Goal: Information Seeking & Learning: Learn about a topic

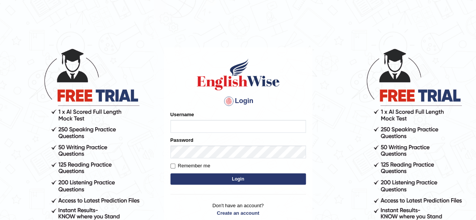
type input "Shamim"
click at [236, 184] on button "Login" at bounding box center [237, 178] width 135 height 11
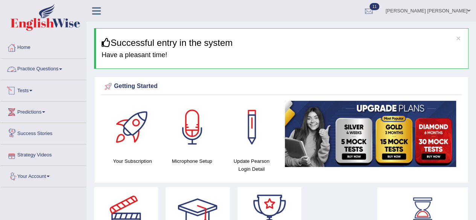
click at [62, 70] on link "Practice Questions" at bounding box center [43, 68] width 86 height 19
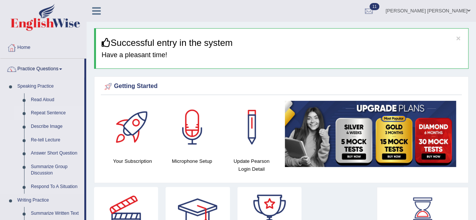
click at [58, 112] on link "Repeat Sentence" at bounding box center [55, 113] width 57 height 14
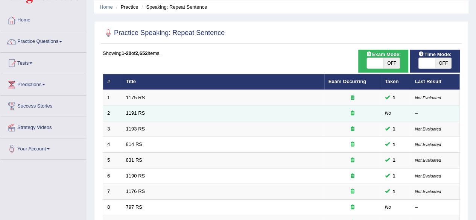
scroll to position [75, 0]
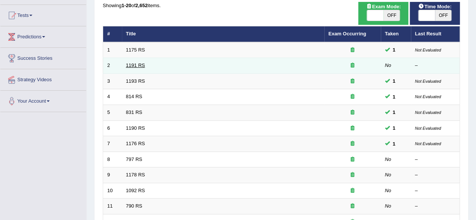
click at [137, 67] on link "1191 RS" at bounding box center [135, 65] width 19 height 6
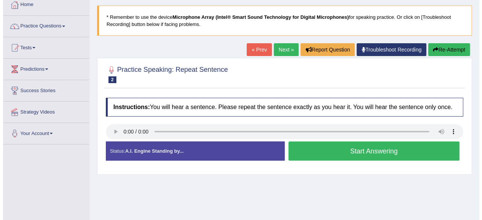
scroll to position [75, 0]
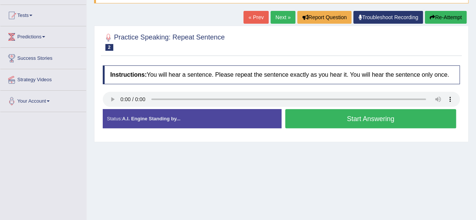
click at [313, 119] on button "Start Answering" at bounding box center [370, 118] width 171 height 19
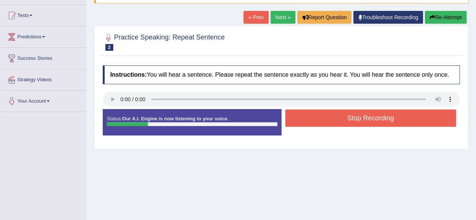
click at [311, 119] on button "Stop Recording" at bounding box center [370, 117] width 171 height 17
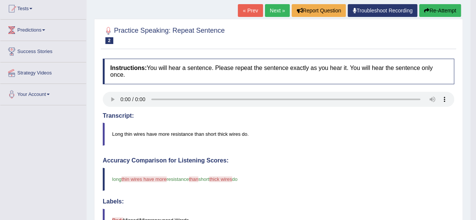
scroll to position [36, 0]
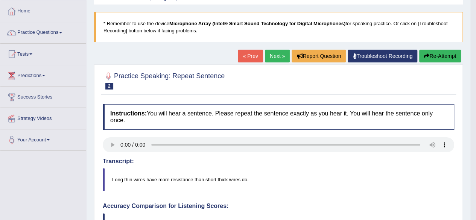
click at [276, 56] on link "Next »" at bounding box center [277, 56] width 25 height 13
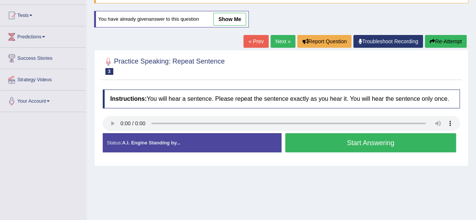
click at [345, 146] on button "Start Answering" at bounding box center [370, 142] width 171 height 19
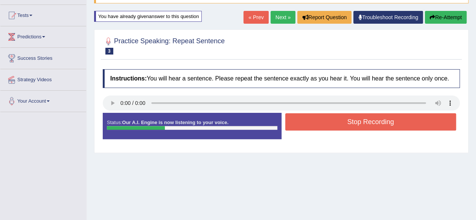
click at [339, 114] on button "Stop Recording" at bounding box center [370, 121] width 171 height 17
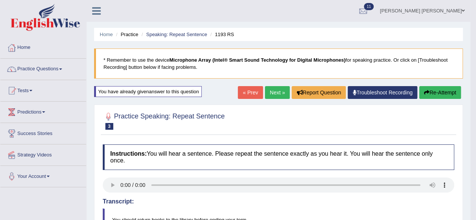
click at [59, 68] on link "Practice Questions" at bounding box center [43, 68] width 86 height 19
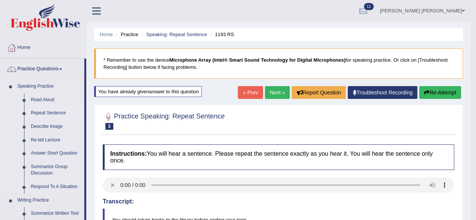
click at [53, 110] on link "Repeat Sentence" at bounding box center [55, 113] width 57 height 14
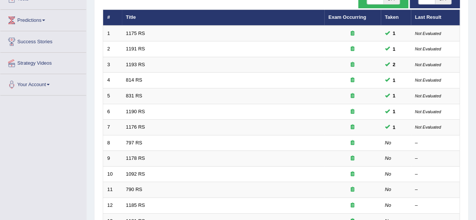
scroll to position [151, 0]
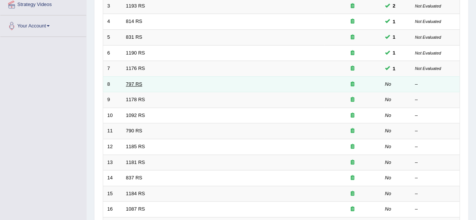
click at [138, 82] on link "797 RS" at bounding box center [134, 84] width 16 height 6
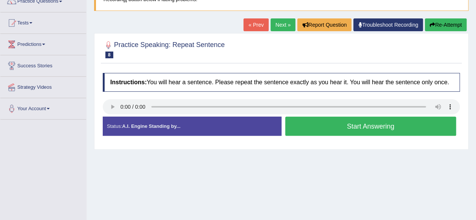
scroll to position [75, 0]
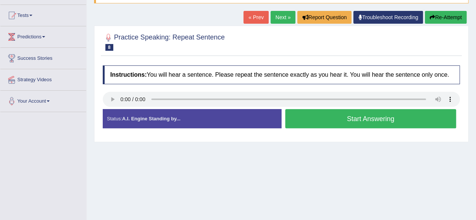
click at [303, 116] on button "Start Answering" at bounding box center [370, 118] width 171 height 19
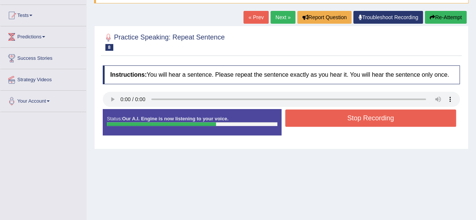
click at [303, 115] on button "Stop Recording" at bounding box center [370, 117] width 171 height 17
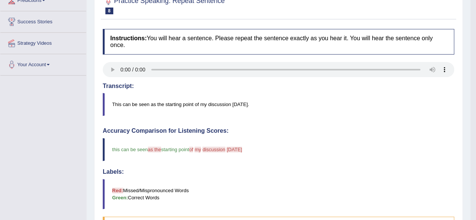
scroll to position [74, 0]
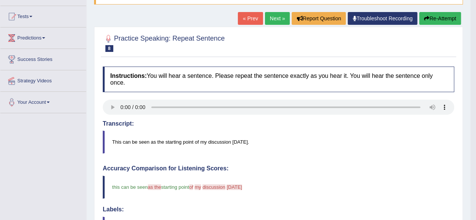
click at [269, 20] on link "Next »" at bounding box center [277, 18] width 25 height 13
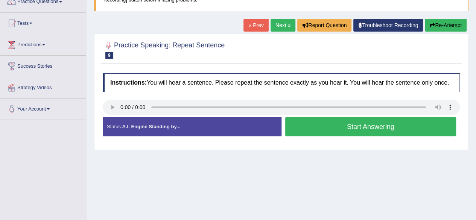
scroll to position [113, 0]
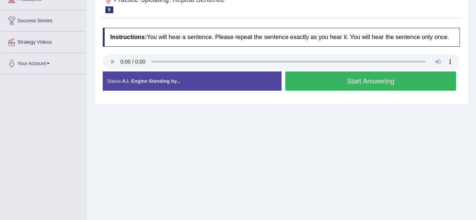
click at [332, 80] on button "Start Answering" at bounding box center [370, 80] width 171 height 19
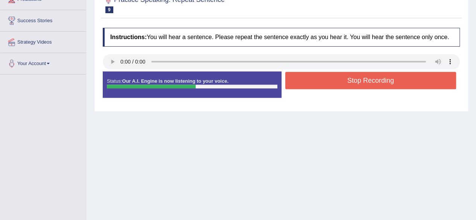
click at [332, 80] on button "Stop Recording" at bounding box center [370, 80] width 171 height 17
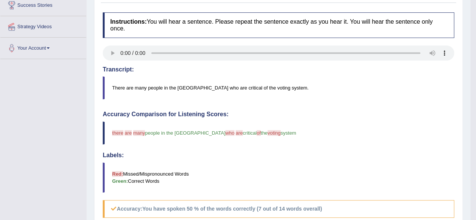
scroll to position [38, 0]
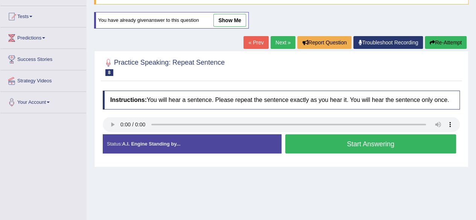
click at [275, 42] on link "Next »" at bounding box center [283, 42] width 25 height 13
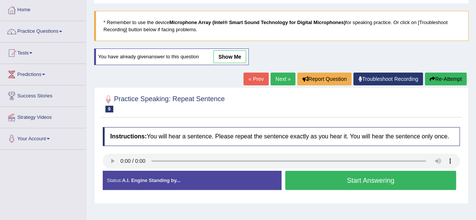
scroll to position [75, 0]
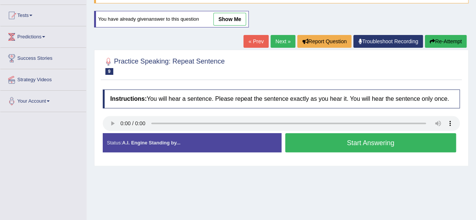
click at [303, 143] on button "Start Answering" at bounding box center [370, 142] width 171 height 19
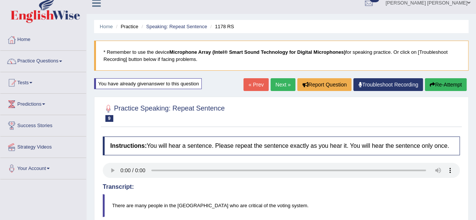
scroll to position [0, 0]
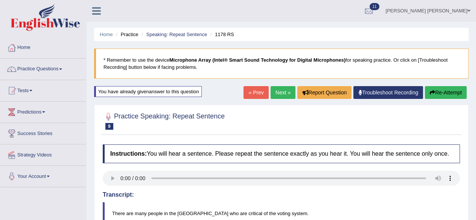
click at [245, 93] on link "« Prev" at bounding box center [255, 92] width 25 height 13
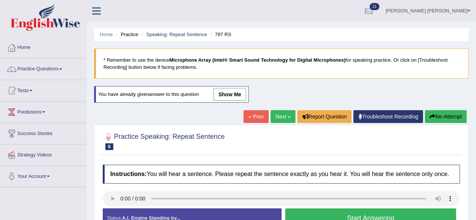
click at [278, 113] on link "Next »" at bounding box center [283, 116] width 25 height 13
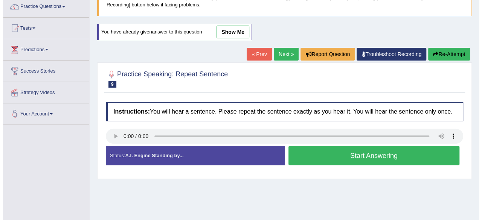
scroll to position [75, 0]
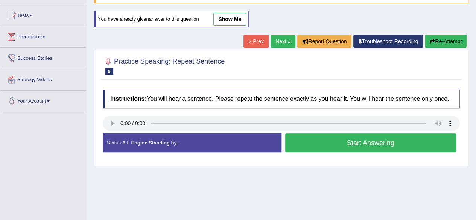
click at [304, 140] on button "Start Answering" at bounding box center [370, 142] width 171 height 19
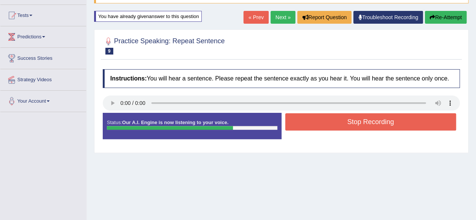
click at [328, 119] on button "Stop Recording" at bounding box center [370, 121] width 171 height 17
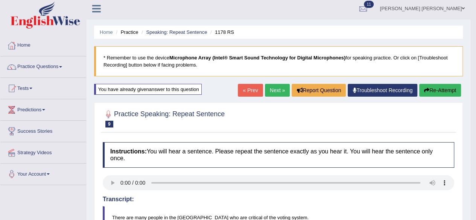
scroll to position [0, 0]
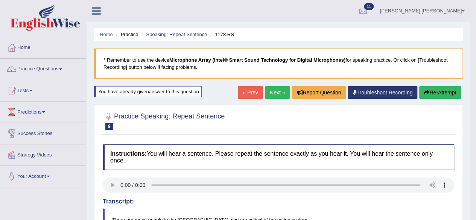
click at [274, 92] on link "Next »" at bounding box center [277, 92] width 25 height 13
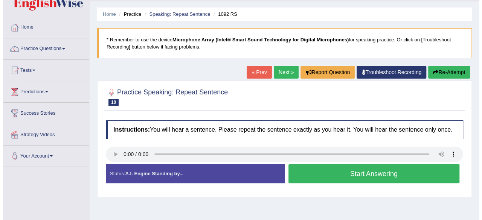
scroll to position [113, 0]
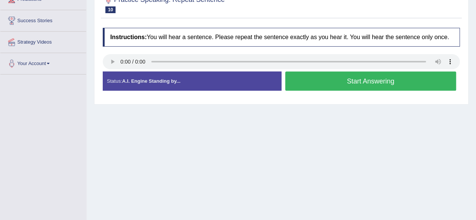
click at [325, 82] on button "Start Answering" at bounding box center [370, 80] width 171 height 19
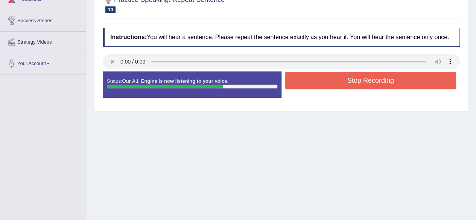
click at [325, 81] on button "Stop Recording" at bounding box center [370, 80] width 171 height 17
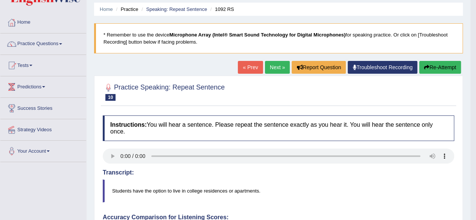
scroll to position [0, 0]
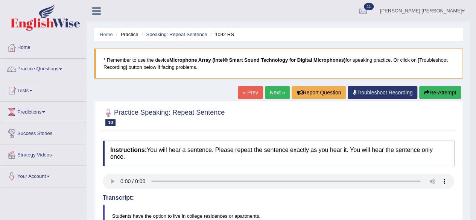
click at [276, 91] on link "Next »" at bounding box center [277, 92] width 25 height 13
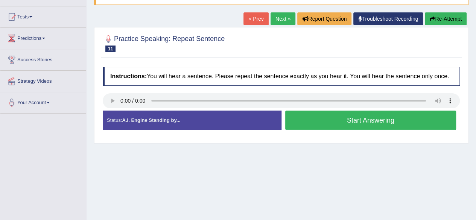
scroll to position [62, 0]
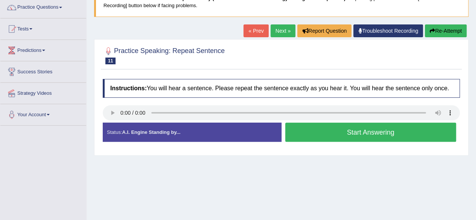
click at [318, 135] on button "Start Answering" at bounding box center [370, 132] width 171 height 19
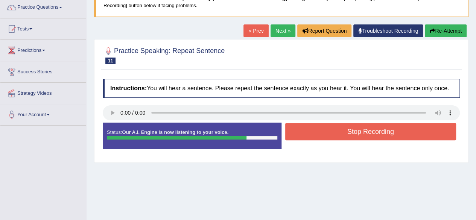
click at [317, 135] on button "Stop Recording" at bounding box center [370, 131] width 171 height 17
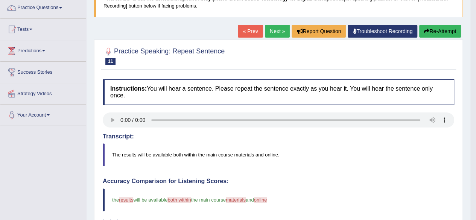
scroll to position [0, 0]
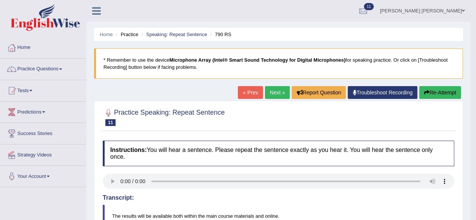
click at [275, 93] on link "Next »" at bounding box center [277, 92] width 25 height 13
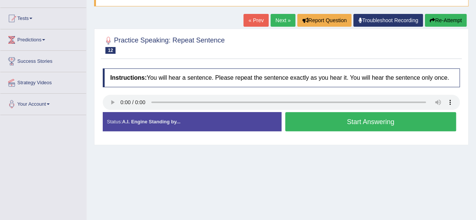
scroll to position [75, 0]
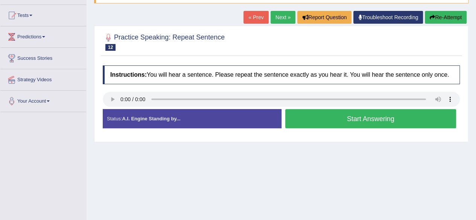
click at [331, 116] on button "Start Answering" at bounding box center [370, 118] width 171 height 19
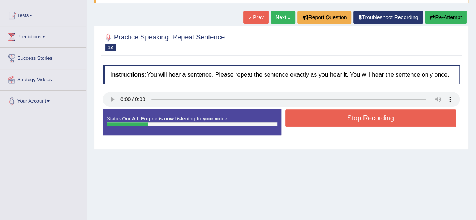
click at [328, 114] on button "Stop Recording" at bounding box center [370, 117] width 171 height 17
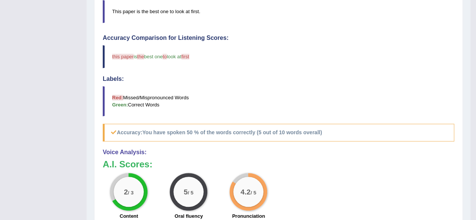
scroll to position [0, 0]
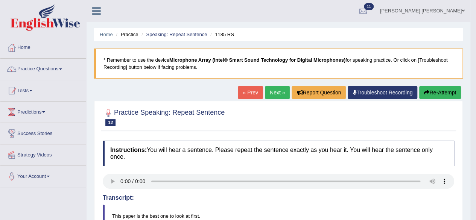
click at [243, 93] on link "« Prev" at bounding box center [250, 92] width 25 height 13
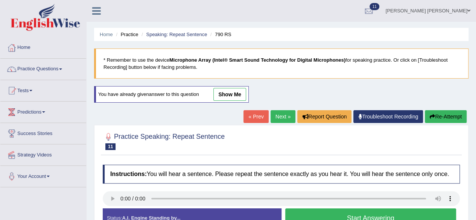
click at [278, 115] on link "Next »" at bounding box center [283, 116] width 25 height 13
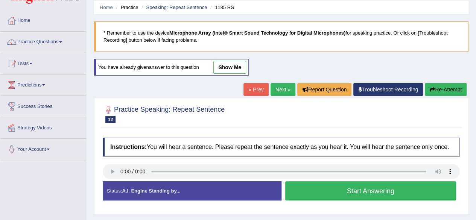
scroll to position [113, 0]
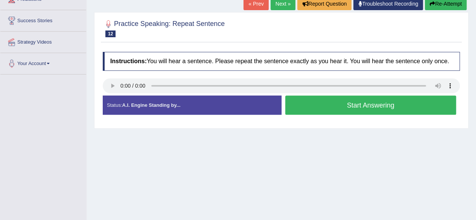
click at [332, 107] on button "Start Answering" at bounding box center [370, 105] width 171 height 19
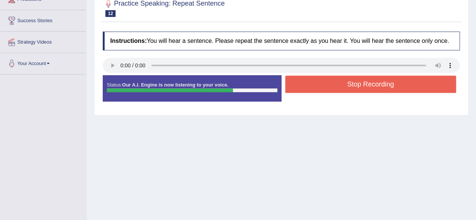
click at [337, 85] on button "Stop Recording" at bounding box center [370, 84] width 171 height 17
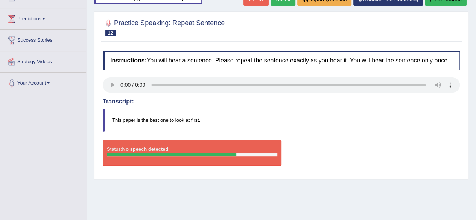
scroll to position [38, 0]
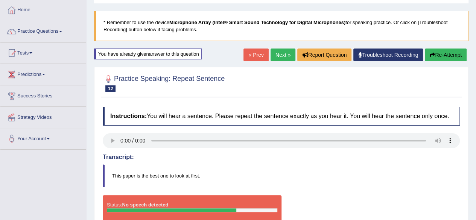
click at [250, 50] on link "« Prev" at bounding box center [255, 55] width 25 height 13
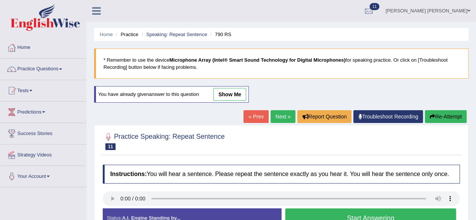
click at [273, 115] on link "Next »" at bounding box center [283, 116] width 25 height 13
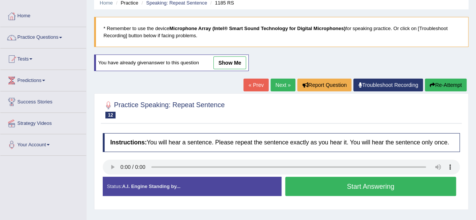
scroll to position [75, 0]
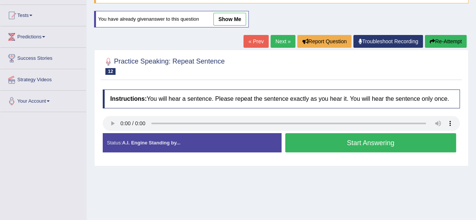
click at [307, 146] on button "Start Answering" at bounding box center [370, 142] width 171 height 19
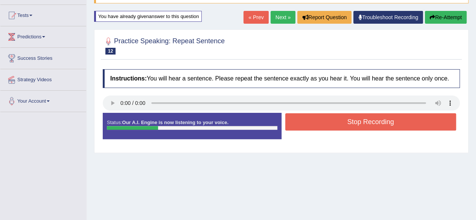
click at [304, 124] on button "Stop Recording" at bounding box center [370, 121] width 171 height 17
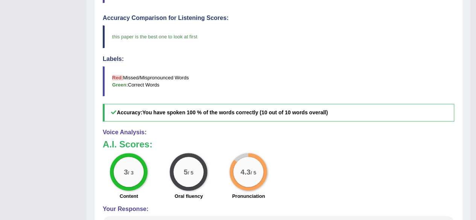
scroll to position [0, 0]
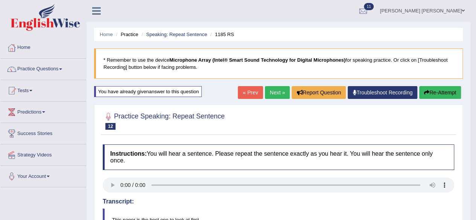
click at [270, 94] on link "Next »" at bounding box center [277, 92] width 25 height 13
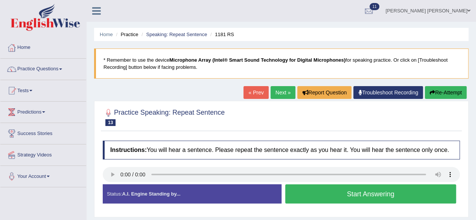
scroll to position [38, 0]
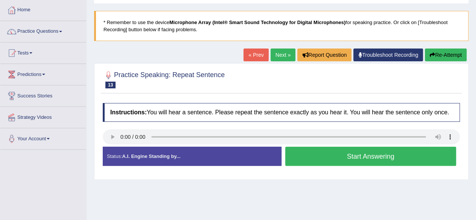
click at [307, 152] on button "Start Answering" at bounding box center [370, 156] width 171 height 19
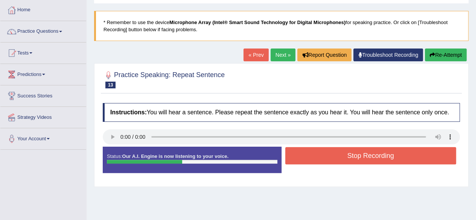
click at [307, 154] on button "Stop Recording" at bounding box center [370, 155] width 171 height 17
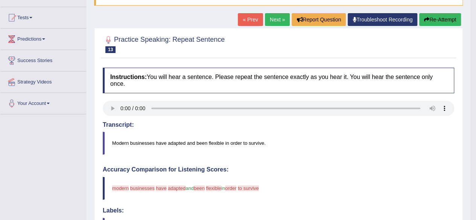
scroll to position [75, 0]
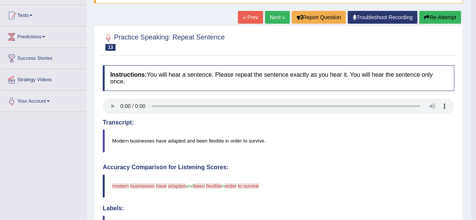
click at [273, 17] on link "Next »" at bounding box center [277, 17] width 25 height 13
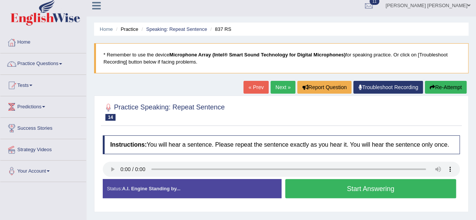
scroll to position [113, 0]
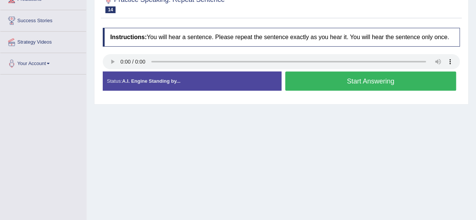
click at [310, 82] on button "Start Answering" at bounding box center [370, 80] width 171 height 19
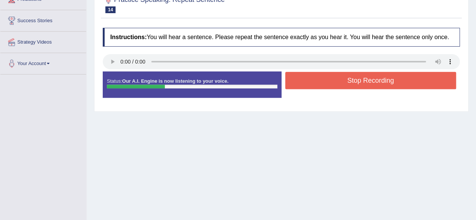
click at [309, 81] on button "Stop Recording" at bounding box center [370, 80] width 171 height 17
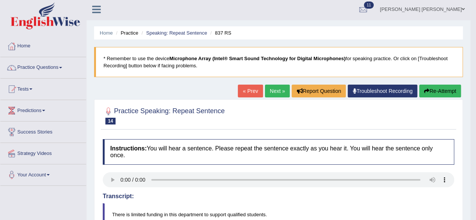
scroll to position [0, 0]
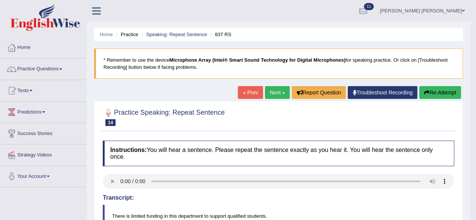
click at [277, 91] on link "Next »" at bounding box center [277, 92] width 25 height 13
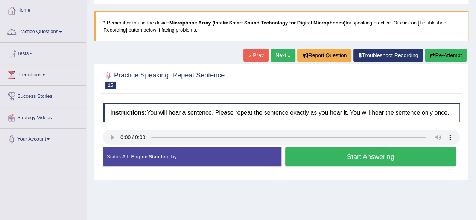
scroll to position [38, 0]
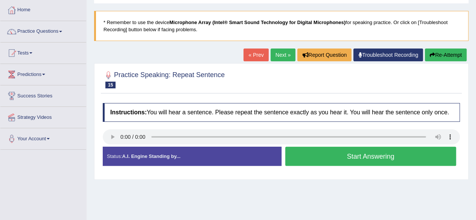
click at [304, 152] on button "Start Answering" at bounding box center [370, 156] width 171 height 19
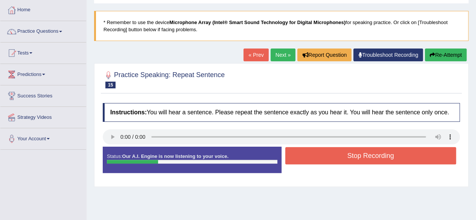
click at [301, 147] on button "Stop Recording" at bounding box center [370, 155] width 171 height 17
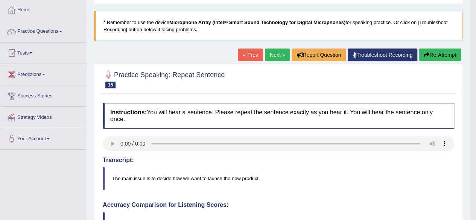
click at [270, 55] on link "Next »" at bounding box center [277, 55] width 25 height 13
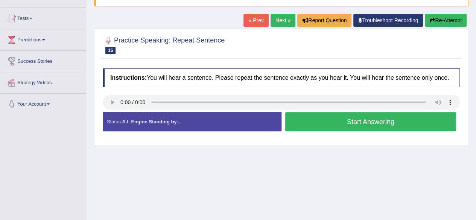
scroll to position [75, 0]
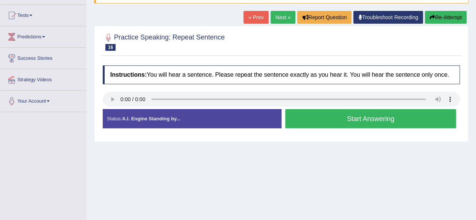
click at [319, 121] on button "Start Answering" at bounding box center [370, 118] width 171 height 19
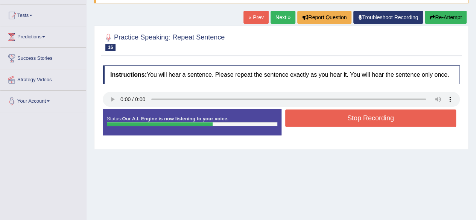
click at [319, 121] on button "Stop Recording" at bounding box center [370, 117] width 171 height 17
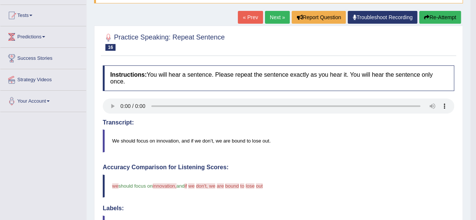
click at [275, 14] on link "Next »" at bounding box center [277, 17] width 25 height 13
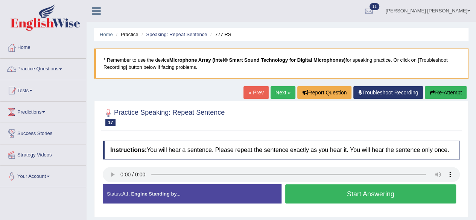
click at [327, 190] on button "Start Answering" at bounding box center [370, 193] width 171 height 19
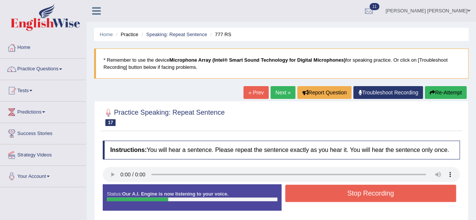
click at [330, 190] on button "Stop Recording" at bounding box center [370, 193] width 171 height 17
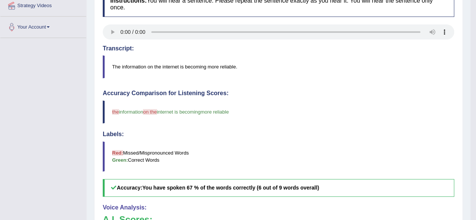
scroll to position [36, 0]
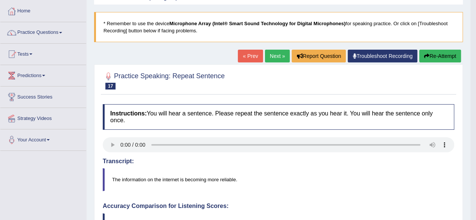
click at [274, 54] on link "Next »" at bounding box center [277, 56] width 25 height 13
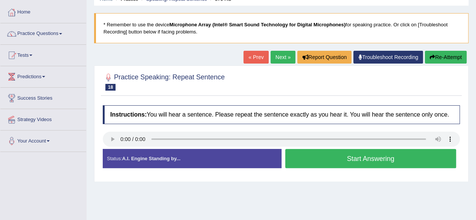
scroll to position [38, 0]
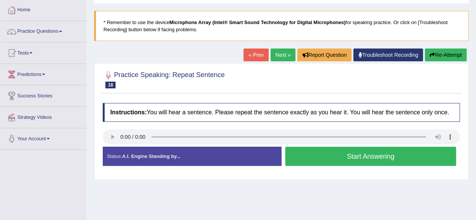
click at [318, 157] on button "Start Answering" at bounding box center [370, 156] width 171 height 19
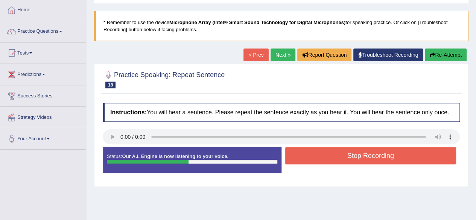
click at [317, 156] on button "Stop Recording" at bounding box center [370, 155] width 171 height 17
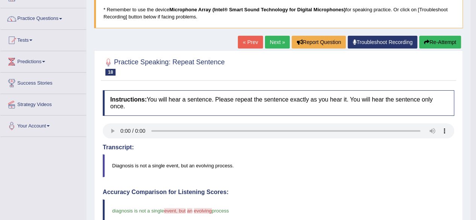
scroll to position [0, 0]
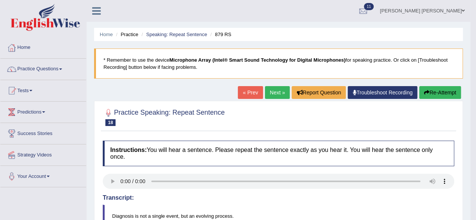
click at [268, 91] on link "Next »" at bounding box center [277, 92] width 25 height 13
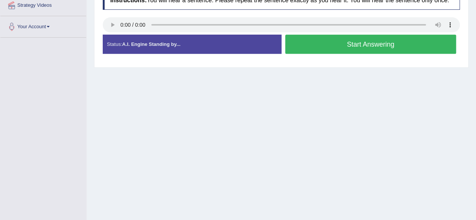
scroll to position [151, 0]
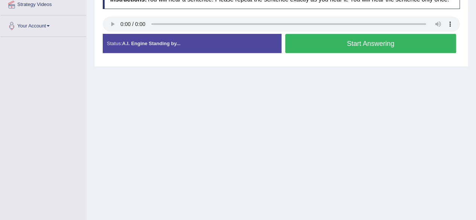
click at [339, 45] on button "Start Answering" at bounding box center [370, 43] width 171 height 19
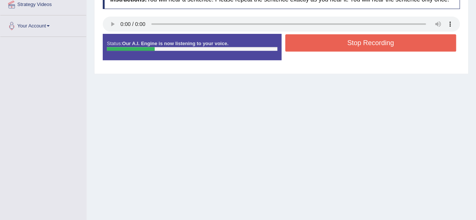
click at [339, 44] on button "Stop Recording" at bounding box center [370, 42] width 171 height 17
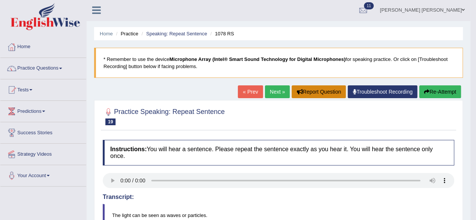
scroll to position [0, 0]
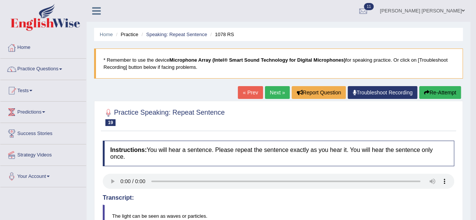
click at [271, 89] on link "Next »" at bounding box center [277, 92] width 25 height 13
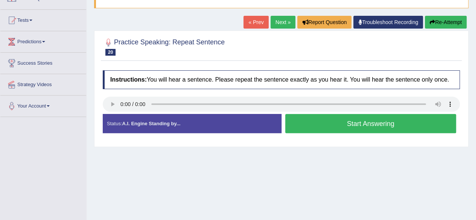
scroll to position [75, 0]
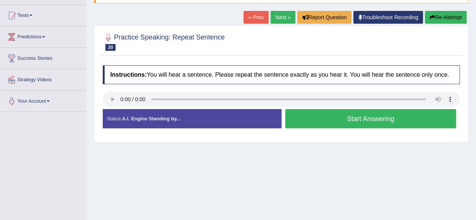
click at [326, 118] on button "Start Answering" at bounding box center [370, 118] width 171 height 19
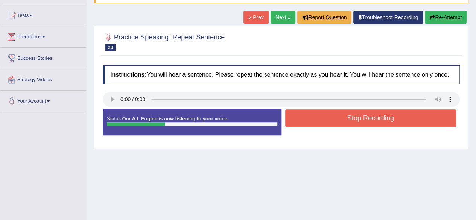
click at [322, 113] on button "Stop Recording" at bounding box center [370, 117] width 171 height 17
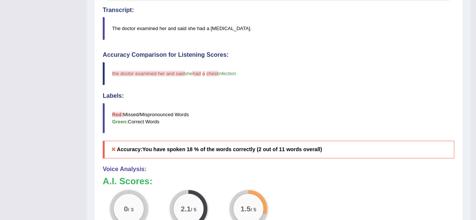
scroll to position [187, 0]
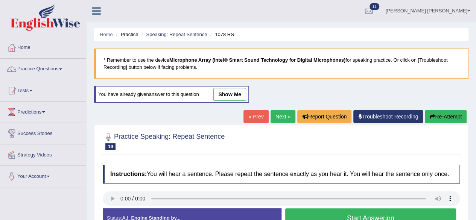
click at [278, 114] on link "Next »" at bounding box center [283, 116] width 25 height 13
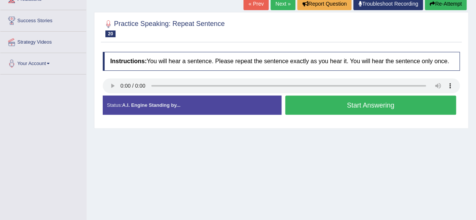
click at [341, 102] on button "Start Answering" at bounding box center [370, 105] width 171 height 19
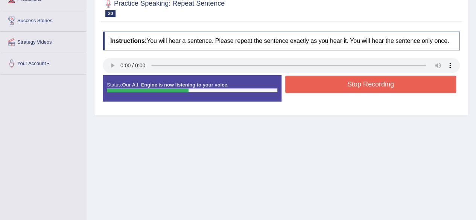
click at [330, 82] on button "Stop Recording" at bounding box center [370, 84] width 171 height 17
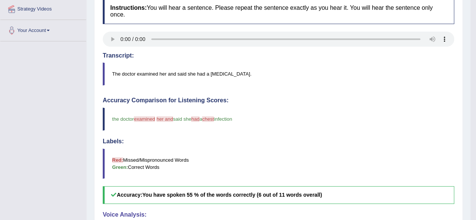
scroll to position [75, 0]
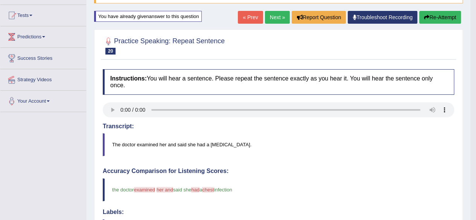
click at [276, 16] on link "Next »" at bounding box center [277, 17] width 25 height 13
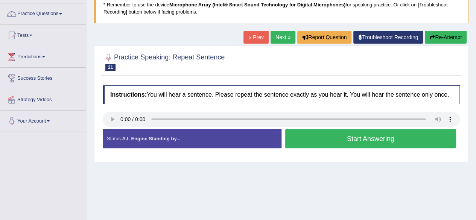
scroll to position [113, 0]
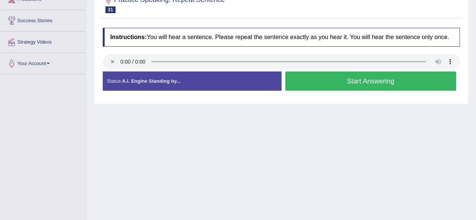
click at [318, 79] on button "Start Answering" at bounding box center [370, 80] width 171 height 19
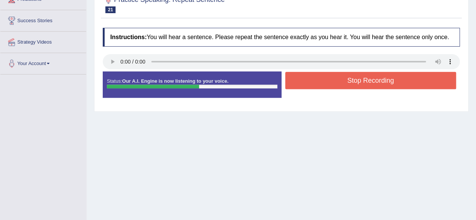
click at [318, 78] on button "Stop Recording" at bounding box center [370, 80] width 171 height 17
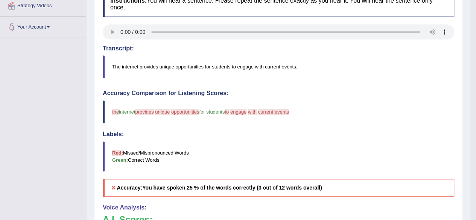
scroll to position [0, 0]
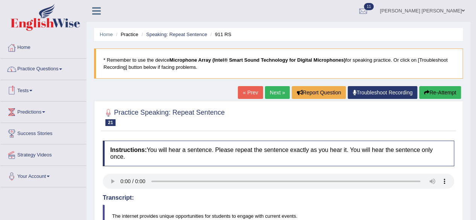
click at [62, 65] on link "Practice Questions" at bounding box center [43, 68] width 86 height 19
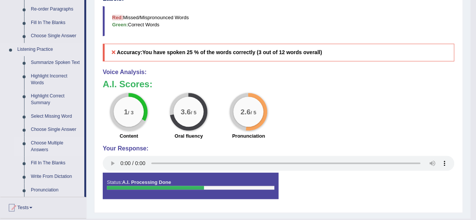
scroll to position [263, 0]
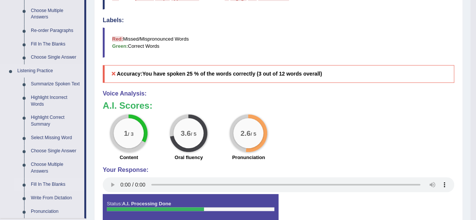
click at [44, 183] on link "Fill In The Blanks" at bounding box center [55, 185] width 57 height 14
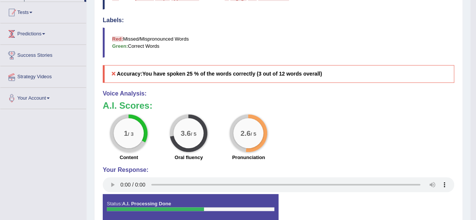
scroll to position [213, 0]
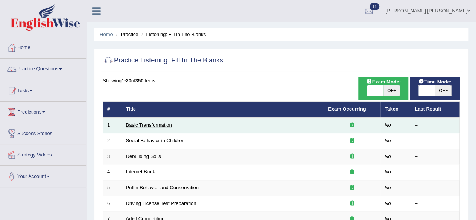
click at [166, 124] on link "Basic Transformation" at bounding box center [149, 125] width 46 height 6
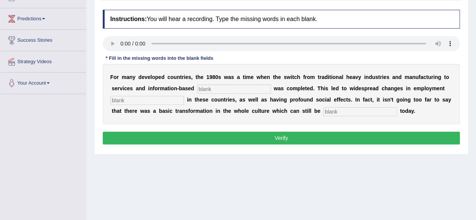
scroll to position [113, 0]
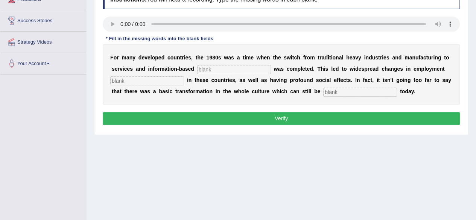
click at [215, 68] on input "text" at bounding box center [234, 69] width 74 height 9
type input "interprise"
type input "patern"
type input "absorved"
click at [244, 73] on input "interprise" at bounding box center [234, 69] width 74 height 9
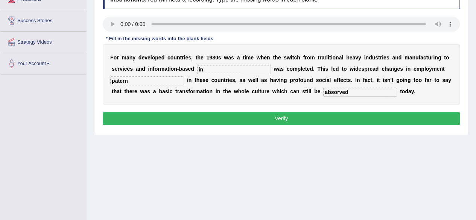
type input "i"
type input "interprise"
click at [160, 81] on input "patern" at bounding box center [147, 80] width 74 height 9
type input "ppattern"
click at [379, 91] on input "absorved" at bounding box center [360, 92] width 74 height 9
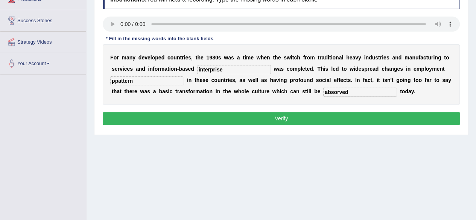
click at [337, 115] on button "Verify" at bounding box center [281, 118] width 357 height 13
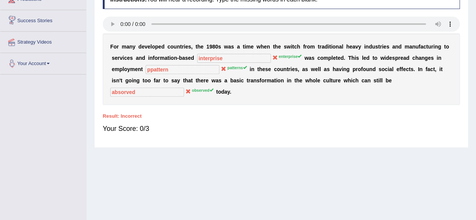
scroll to position [0, 0]
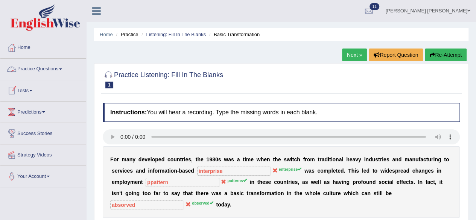
click at [62, 69] on span at bounding box center [60, 69] width 3 height 2
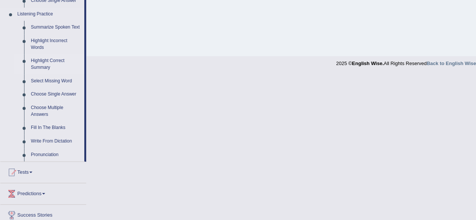
scroll to position [368, 0]
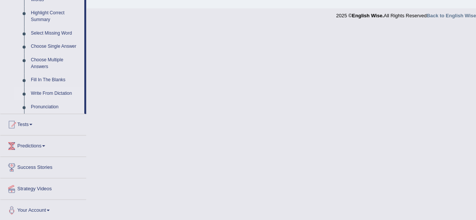
click at [44, 91] on link "Write From Dictation" at bounding box center [55, 94] width 57 height 14
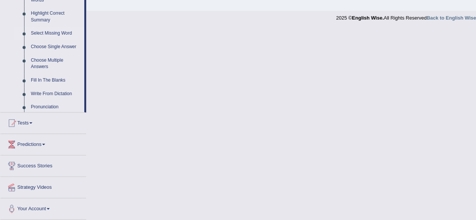
scroll to position [280, 0]
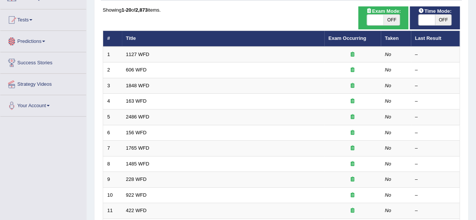
scroll to position [38, 0]
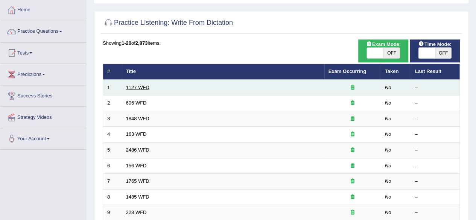
click at [137, 88] on link "1127 WFD" at bounding box center [137, 88] width 23 height 6
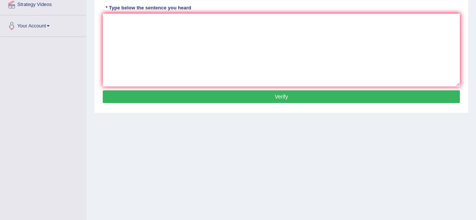
scroll to position [113, 0]
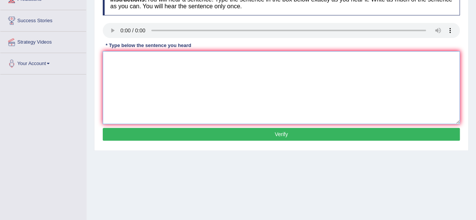
click at [139, 61] on textarea at bounding box center [281, 87] width 357 height 73
click at [105, 59] on textarea "univry deg is many reqirn for any proffei" at bounding box center [281, 87] width 357 height 73
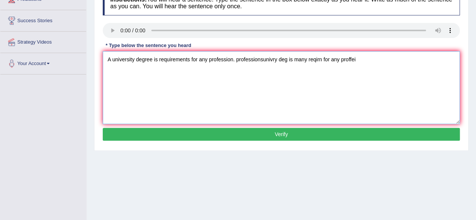
click at [160, 61] on textarea "A university degree is requirements for any profession. professionsunivry deg i…" at bounding box center [281, 87] width 357 height 73
click at [253, 62] on textarea "A university degree is required requirement for any profession. professionsuniv…" at bounding box center [281, 87] width 357 height 73
click at [279, 58] on textarea "A university degree is required requirement for any profession professionsunivr…" at bounding box center [281, 87] width 357 height 73
click at [159, 61] on textarea "A university degree is required requirement for any profession professions." at bounding box center [281, 87] width 357 height 73
type textarea "A university degree is the requirements requirement for any profession professi…"
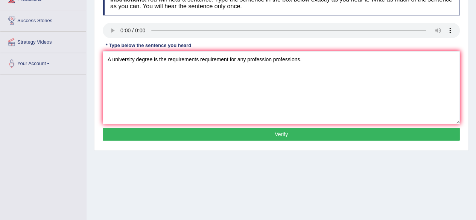
click at [321, 132] on button "Verify" at bounding box center [281, 134] width 357 height 13
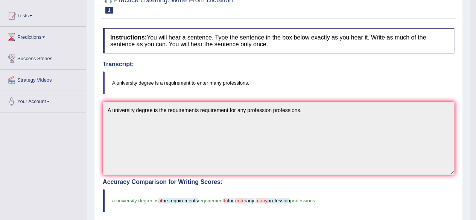
scroll to position [1, 0]
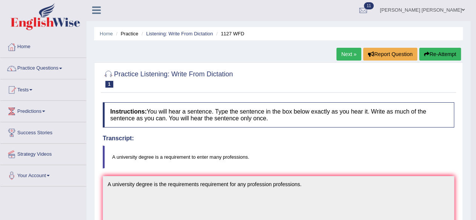
click at [342, 51] on link "Next »" at bounding box center [348, 54] width 25 height 13
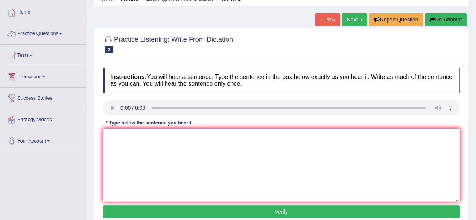
scroll to position [75, 0]
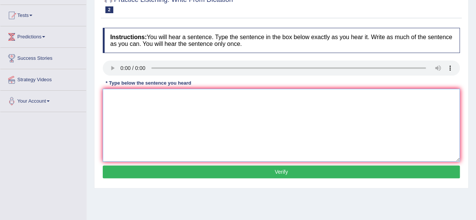
click at [175, 104] on textarea at bounding box center [281, 125] width 357 height 73
drag, startPoint x: 107, startPoint y: 99, endPoint x: 119, endPoint y: 99, distance: 12.0
click at [107, 99] on textarea "students are stulry lang an letretute in the gress." at bounding box center [281, 125] width 357 height 73
click at [234, 98] on textarea "The students are studies study language and literature in the gress." at bounding box center [281, 125] width 357 height 73
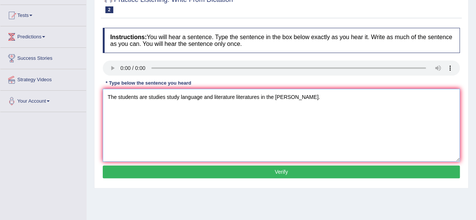
type textarea "The students are studies study language and literature literatures in the gress."
click at [368, 171] on button "Verify" at bounding box center [281, 172] width 357 height 13
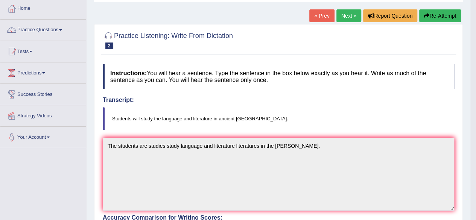
scroll to position [38, 0]
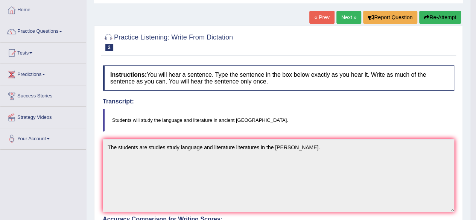
click at [344, 16] on link "Next »" at bounding box center [348, 17] width 25 height 13
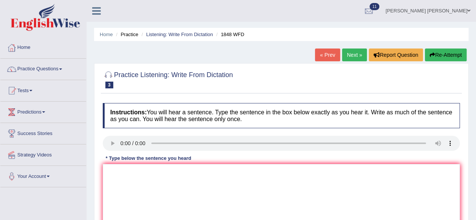
scroll to position [113, 0]
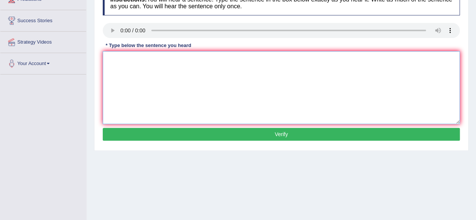
click at [134, 73] on textarea at bounding box center [281, 87] width 357 height 73
click at [107, 61] on textarea "studns must presnt in twith identity in the course." at bounding box center [281, 87] width 357 height 73
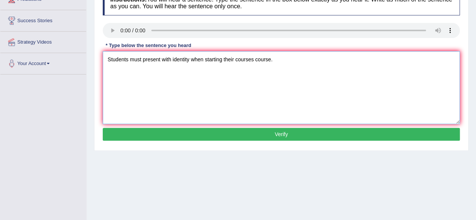
type textarea "Students must present with identity when starting their courses course."
click at [239, 136] on button "Verify" at bounding box center [281, 134] width 357 height 13
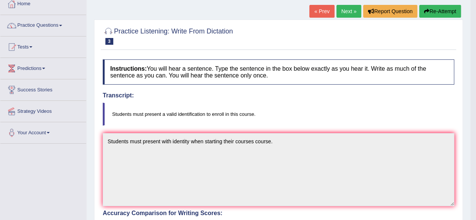
scroll to position [1, 0]
